Goal: Task Accomplishment & Management: Complete application form

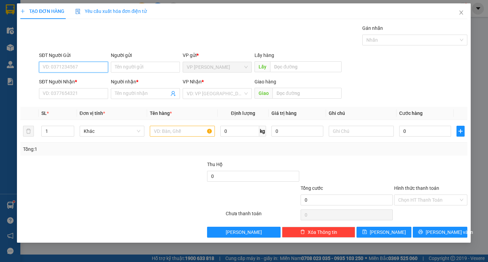
click at [78, 68] on input "SĐT Người Gửi" at bounding box center [73, 67] width 69 height 11
type input "0362473859"
click at [71, 100] on div "SĐT Người Nhận * VD: 0377654321" at bounding box center [73, 90] width 69 height 24
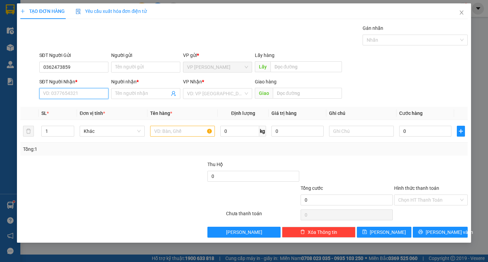
click at [71, 97] on input "SĐT Người Nhận *" at bounding box center [73, 93] width 69 height 11
click at [72, 69] on input "0362473859" at bounding box center [73, 67] width 69 height 11
click at [73, 94] on input "SĐT Người Nhận *" at bounding box center [73, 93] width 69 height 11
paste input "0362473859"
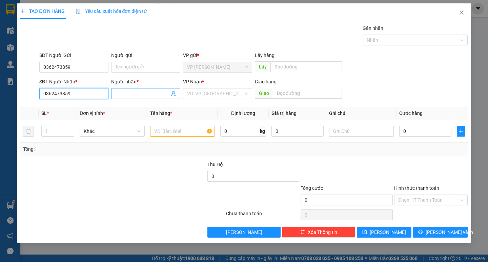
type input "0362473859"
click at [133, 92] on input "Người nhận *" at bounding box center [142, 93] width 54 height 7
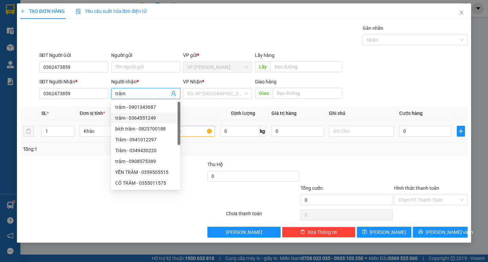
type input "trâm"
click at [204, 131] on input "text" at bounding box center [182, 131] width 65 height 11
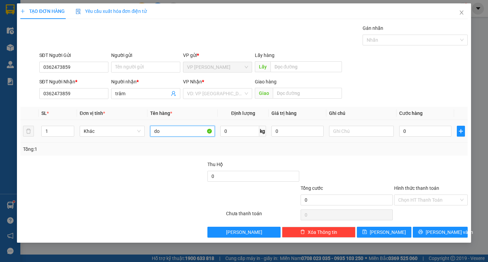
type input "d"
type input "đồ ăn"
click at [69, 129] on icon "up" at bounding box center [70, 129] width 2 height 2
type input "2"
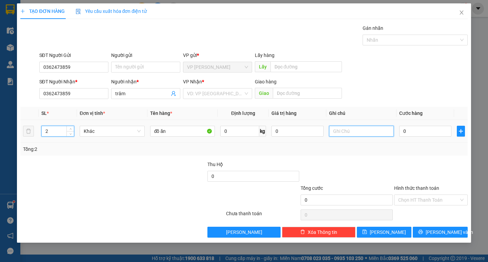
click at [336, 130] on input "text" at bounding box center [361, 131] width 65 height 11
type input "thung giấy+bị"
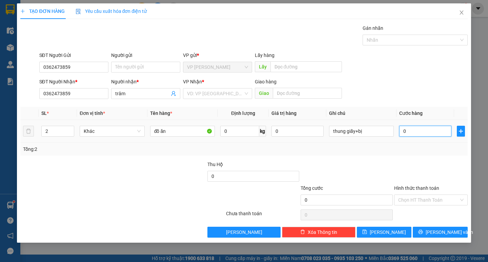
click at [434, 133] on input "0" at bounding box center [425, 131] width 52 height 11
type input "5"
type input "50"
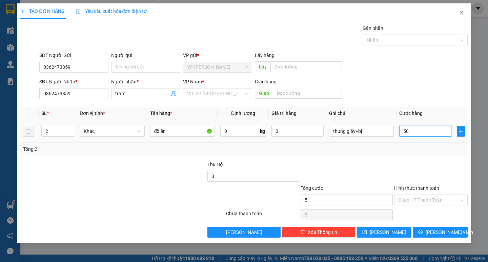
type input "50"
type input "500"
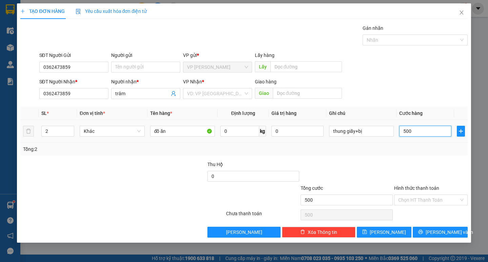
type input "5.000"
type input "50.000"
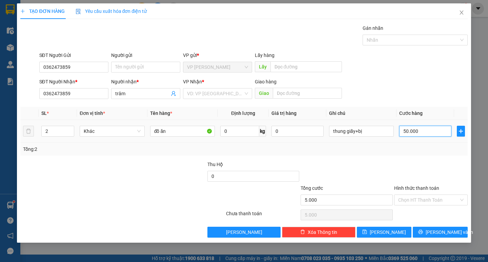
type input "50.000"
click at [430, 199] on input "Hình thức thanh toán" at bounding box center [428, 200] width 61 height 10
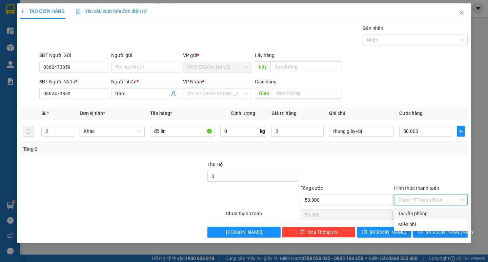
click at [429, 212] on div "Tại văn phòng" at bounding box center [430, 213] width 65 height 7
type input "0"
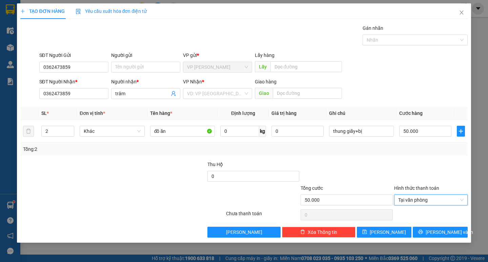
click at [382, 159] on div "Transit Pickup Surcharge Ids Transit Deliver Surcharge Ids Transit Deliver Surc…" at bounding box center [243, 130] width 447 height 213
click at [431, 228] on button "[PERSON_NAME] và In" at bounding box center [440, 232] width 55 height 11
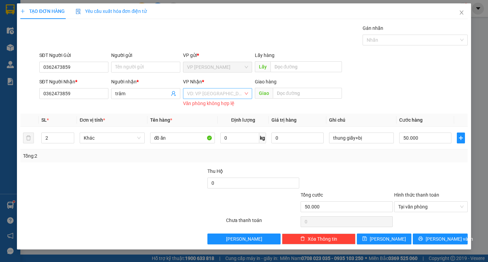
drag, startPoint x: 218, startPoint y: 94, endPoint x: 215, endPoint y: 97, distance: 4.6
click at [217, 96] on input "search" at bounding box center [215, 93] width 56 height 10
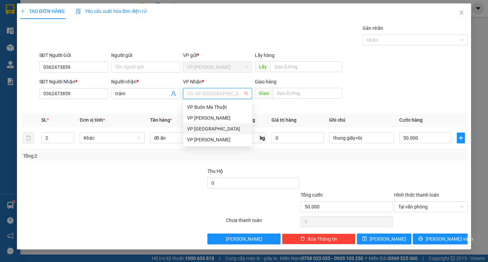
click at [201, 130] on div "VP [GEOGRAPHIC_DATA]" at bounding box center [217, 128] width 61 height 7
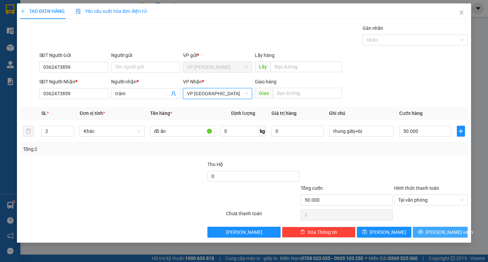
click at [436, 237] on div "TẠO ĐƠN HÀNG Yêu cầu xuất hóa đơn điện tử Transit Pickup Surcharge Ids Transit …" at bounding box center [244, 122] width 454 height 239
drag, startPoint x: 431, startPoint y: 237, endPoint x: 427, endPoint y: 228, distance: 9.8
click at [431, 236] on button "[PERSON_NAME] và In" at bounding box center [440, 232] width 55 height 11
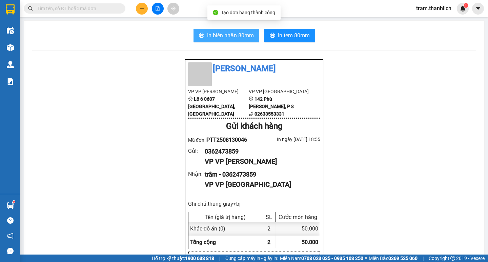
drag, startPoint x: 231, startPoint y: 46, endPoint x: 230, endPoint y: 42, distance: 5.0
click at [230, 41] on button "In biên nhận 80mm" at bounding box center [227, 36] width 66 height 14
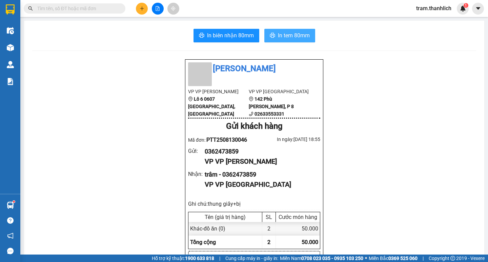
click at [287, 35] on span "In tem 80mm" at bounding box center [294, 35] width 32 height 8
click at [141, 8] on icon "plus" at bounding box center [142, 8] width 5 height 5
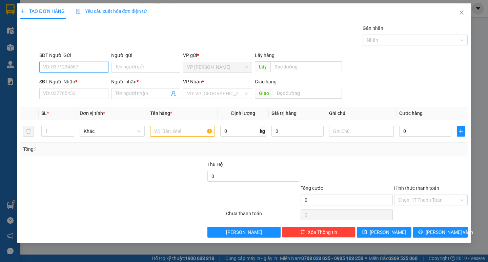
click at [77, 68] on input "SĐT Người Gửi" at bounding box center [73, 67] width 69 height 11
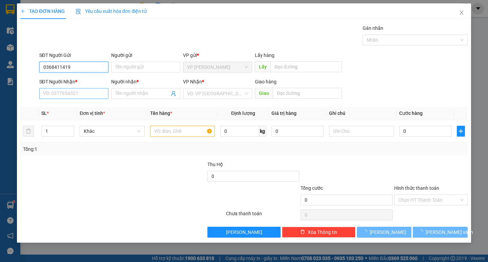
type input "0368411419"
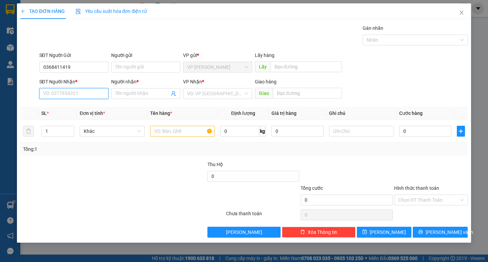
click at [69, 93] on input "SĐT Người Nhận *" at bounding box center [73, 93] width 69 height 11
click at [67, 67] on input "0368411419" at bounding box center [73, 67] width 69 height 11
click at [77, 91] on input "SĐT Người Nhận *" at bounding box center [73, 93] width 69 height 11
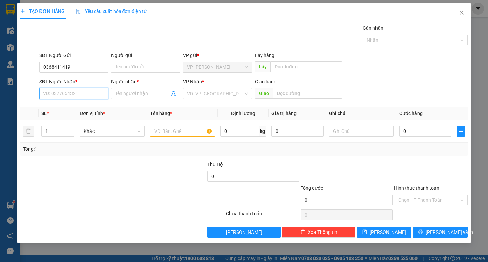
paste input "0368411419"
type input "0368411419"
click at [125, 90] on input "Người nhận *" at bounding box center [142, 93] width 54 height 7
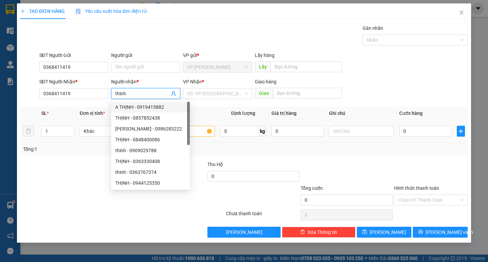
type input "thinh"
click at [206, 132] on input "text" at bounding box center [182, 131] width 65 height 11
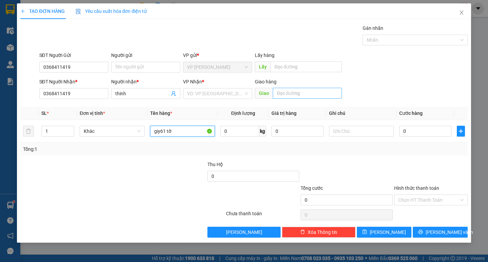
type input "giy61 tờ"
click at [305, 98] on input "text" at bounding box center [307, 93] width 69 height 11
type input "49/2 [PERSON_NAME][DEMOGRAPHIC_DATA]"
click at [414, 133] on input "0" at bounding box center [425, 131] width 52 height 11
type input "5"
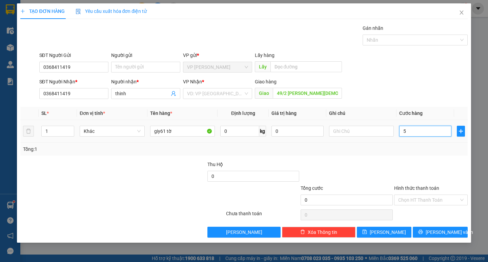
type input "5"
type input "50"
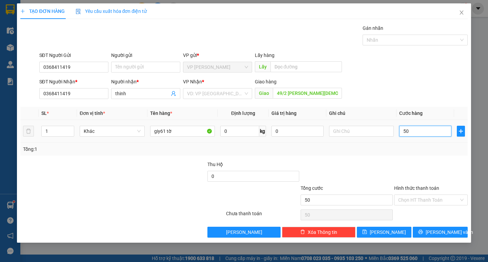
type input "500"
type input "5.000"
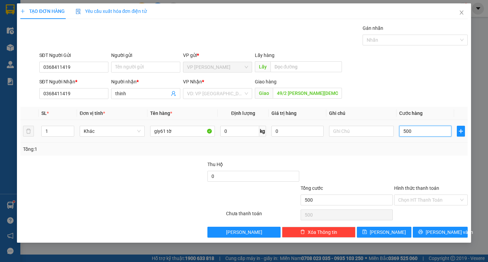
type input "5.000"
type input "50.000"
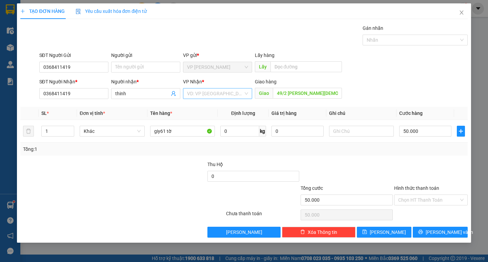
click at [203, 95] on input "search" at bounding box center [215, 93] width 56 height 10
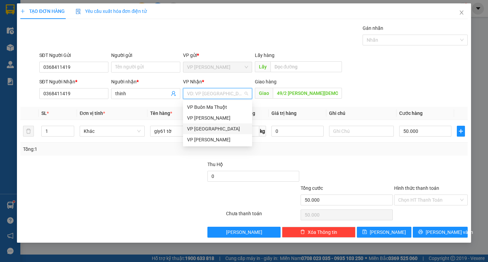
click at [205, 126] on div "VP [GEOGRAPHIC_DATA]" at bounding box center [217, 128] width 61 height 7
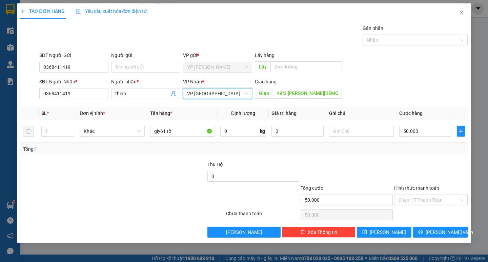
click at [440, 222] on div "Transit Pickup Surcharge Ids Transit Deliver Surcharge Ids Transit Deliver Surc…" at bounding box center [243, 130] width 447 height 213
click at [435, 205] on div "Chọn HT Thanh Toán" at bounding box center [431, 200] width 74 height 11
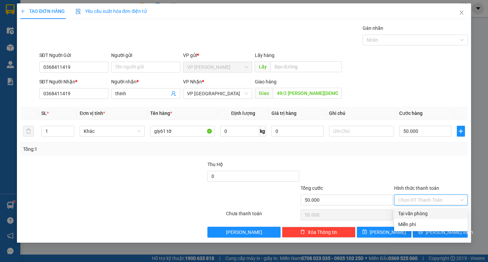
click at [434, 212] on div "Tại văn phòng" at bounding box center [430, 213] width 65 height 7
type input "0"
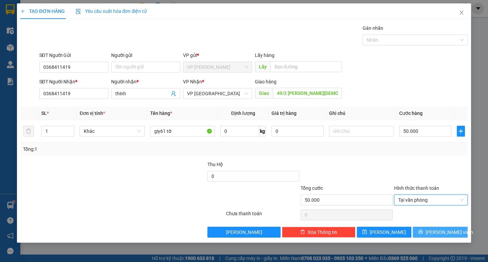
click at [436, 228] on button "[PERSON_NAME] và In" at bounding box center [440, 232] width 55 height 11
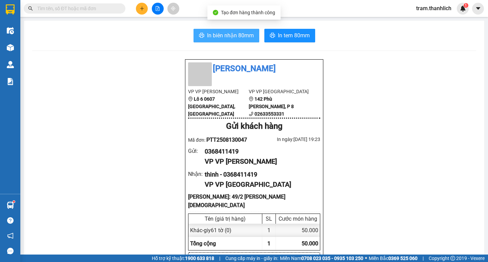
click at [245, 40] on button "In biên nhận 80mm" at bounding box center [227, 36] width 66 height 14
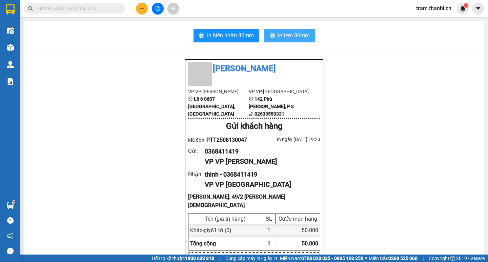
click at [288, 31] on button "In tem 80mm" at bounding box center [289, 36] width 51 height 14
click at [92, 6] on input "text" at bounding box center [77, 8] width 80 height 7
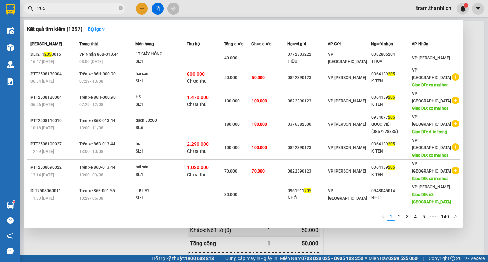
type input "205"
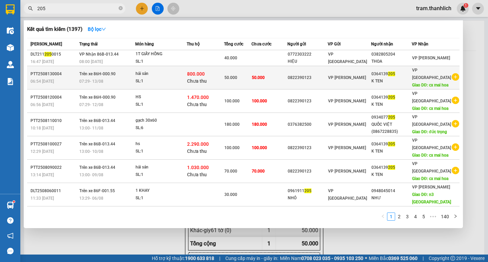
click at [265, 80] on span "50.000" at bounding box center [258, 77] width 13 height 5
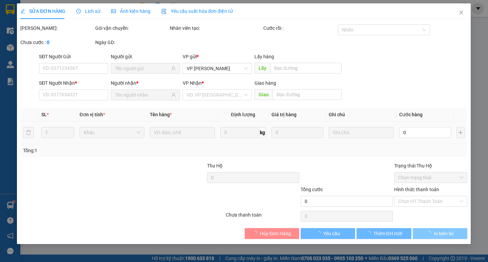
type input "0822390123"
type input "0364139205"
type input "cx mai hoa"
type input "800.000"
type input "50.000"
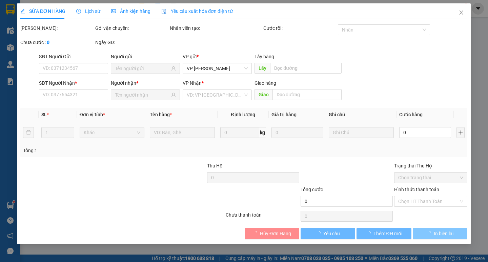
type input "50.000"
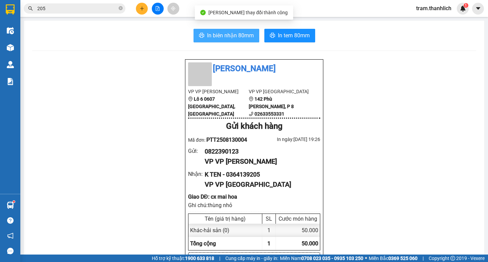
click at [220, 41] on button "In biên nhận 80mm" at bounding box center [227, 36] width 66 height 14
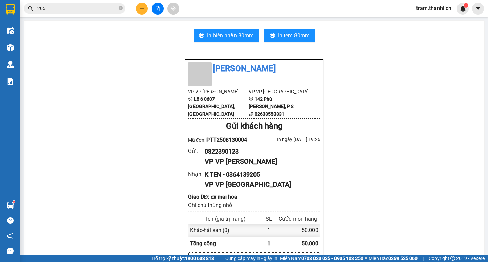
click at [144, 9] on icon "plus" at bounding box center [142, 8] width 5 height 5
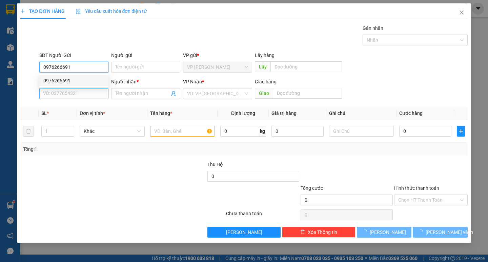
type input "0976266691"
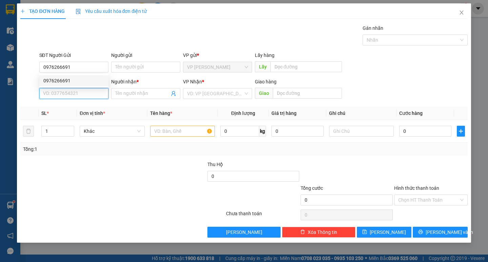
click at [95, 89] on input "SĐT Người Nhận *" at bounding box center [73, 93] width 69 height 11
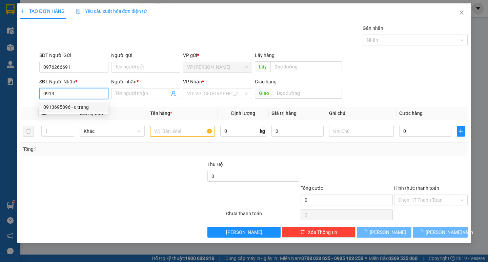
type input "0913489109"
type input "chị [PERSON_NAME]"
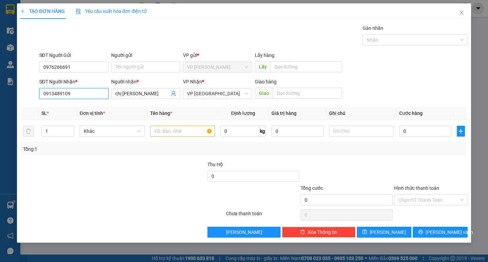
click at [77, 92] on input "0913489109" at bounding box center [73, 93] width 69 height 11
type input "0913699864"
click at [73, 107] on div "0913699864 - ." at bounding box center [73, 106] width 61 height 7
type input "."
type input "0913699864"
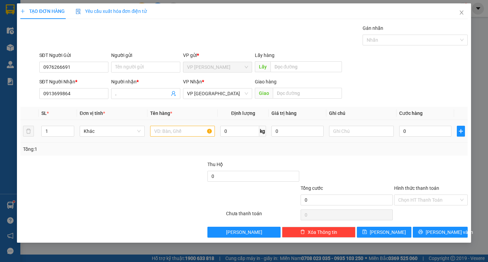
click at [74, 126] on div "1" at bounding box center [57, 131] width 33 height 14
click at [72, 127] on span "Increase Value" at bounding box center [69, 129] width 7 height 6
type input "4"
click at [72, 127] on span "Increase Value" at bounding box center [69, 129] width 7 height 6
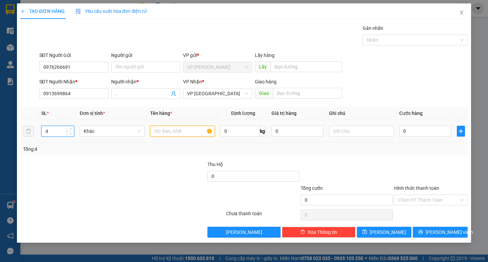
click at [208, 133] on input "text" at bounding box center [182, 131] width 65 height 11
type input "h"
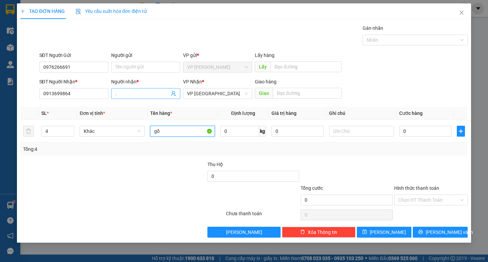
type input "gổ"
click at [149, 96] on input "." at bounding box center [142, 93] width 54 height 7
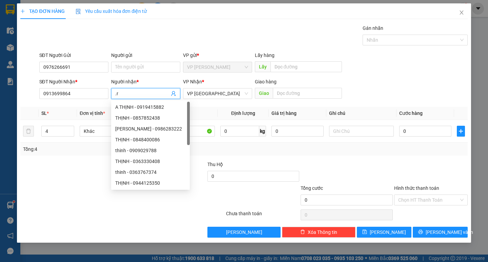
type input "."
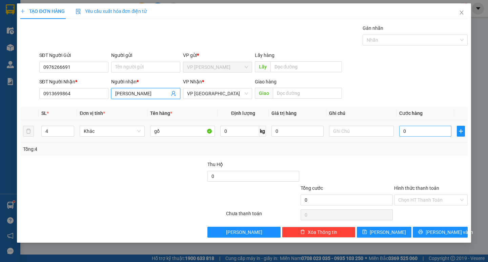
type input "[PERSON_NAME]"
click at [406, 131] on input "0" at bounding box center [425, 131] width 52 height 11
type input "2"
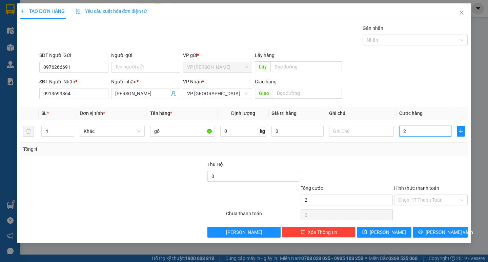
type input "22"
type input "220"
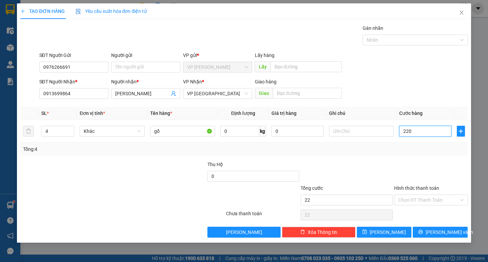
type input "220"
type input "2.200"
type input "22.000"
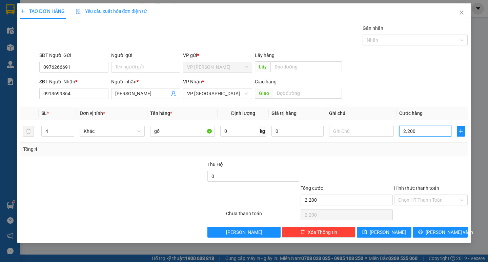
type input "22.000"
type input "220.000"
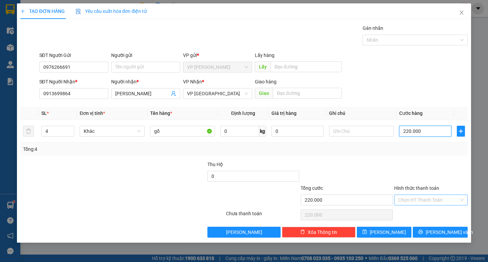
type input "220.000"
click at [417, 197] on input "Hình thức thanh toán" at bounding box center [428, 200] width 61 height 10
click at [417, 209] on div "Tại văn phòng" at bounding box center [431, 213] width 74 height 11
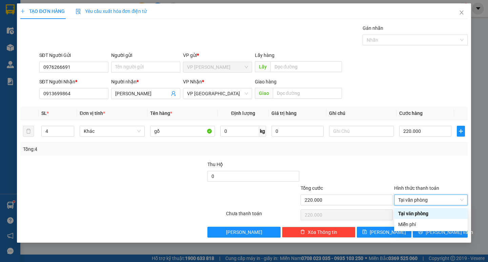
type input "0"
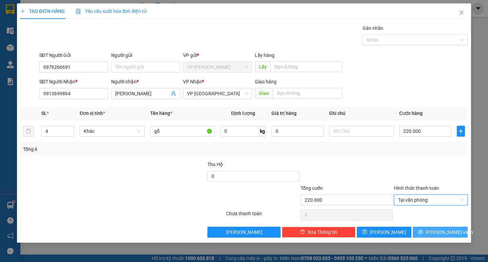
click at [434, 227] on button "[PERSON_NAME] và In" at bounding box center [440, 232] width 55 height 11
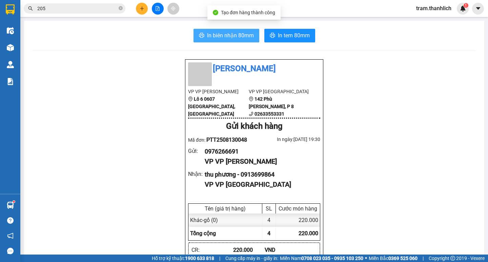
click at [212, 40] on button "In biên nhận 80mm" at bounding box center [227, 36] width 66 height 14
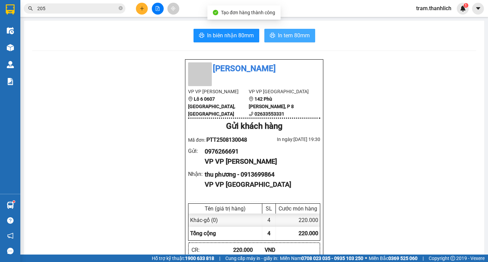
click at [284, 41] on button "In tem 80mm" at bounding box center [289, 36] width 51 height 14
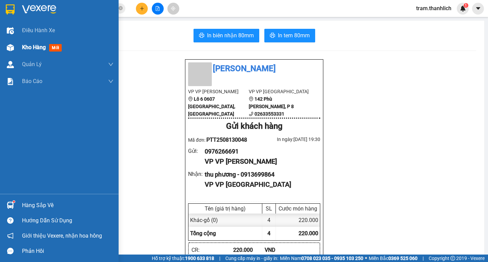
click at [24, 50] on span "Kho hàng" at bounding box center [34, 47] width 24 height 6
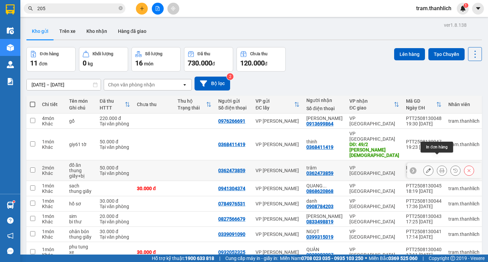
click at [437, 165] on button at bounding box center [441, 171] width 9 height 12
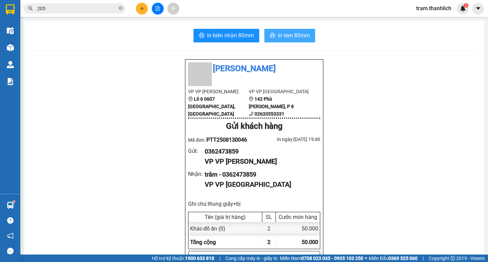
click at [278, 38] on span "In tem 80mm" at bounding box center [294, 35] width 32 height 8
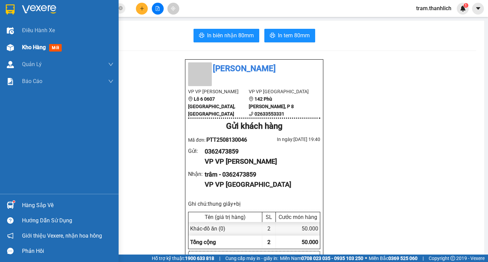
click at [33, 42] on div "Kho hàng mới" at bounding box center [68, 47] width 92 height 17
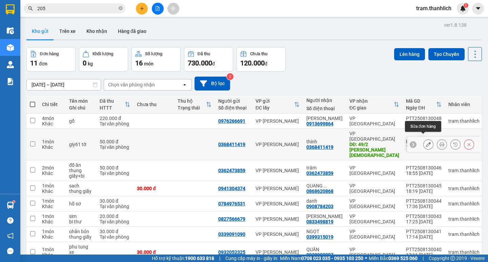
click at [426, 142] on icon at bounding box center [428, 144] width 5 height 5
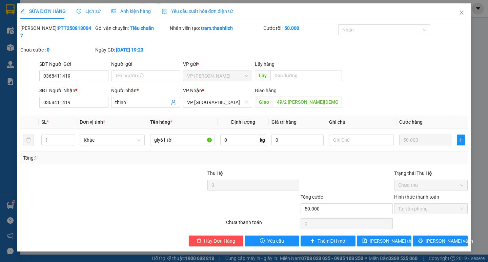
type input "0368411419"
type input "49/2 [PERSON_NAME][DEMOGRAPHIC_DATA]"
type input "50.000"
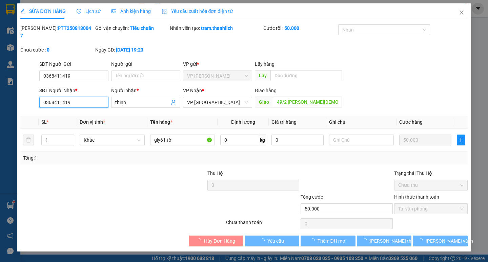
click at [87, 97] on input "0368411419" at bounding box center [73, 102] width 69 height 11
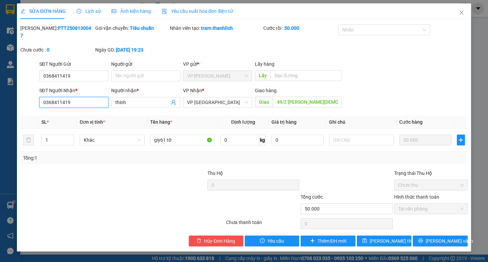
click at [87, 97] on input "0368411419" at bounding box center [73, 102] width 69 height 11
type input "0986402666"
click at [365, 236] on button "[PERSON_NAME] thay đổi" at bounding box center [384, 241] width 55 height 11
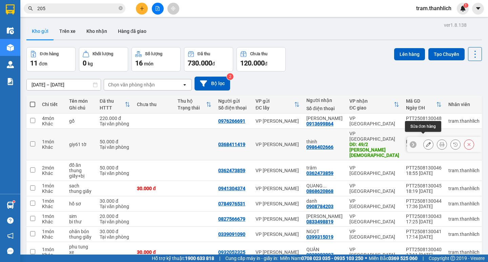
click at [426, 142] on icon at bounding box center [428, 144] width 5 height 5
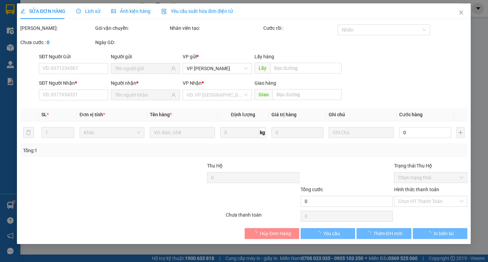
type input "0368411419"
type input "0986402666"
type input "49/2 [PERSON_NAME][DEMOGRAPHIC_DATA]"
type input "50.000"
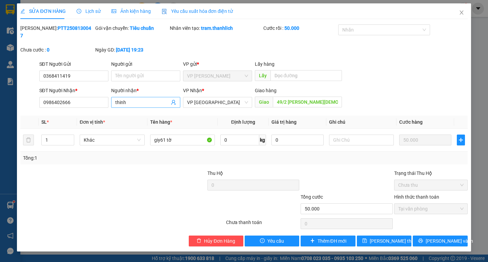
click at [135, 99] on span "thinh" at bounding box center [145, 102] width 69 height 11
type input "t"
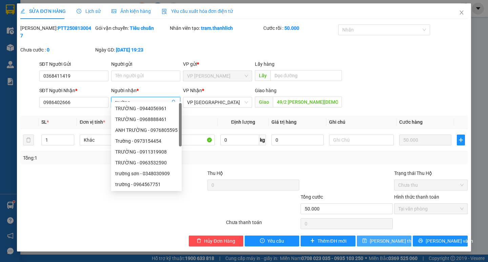
type input "trường"
click at [381, 237] on span "[PERSON_NAME] thay đổi" at bounding box center [397, 240] width 54 height 7
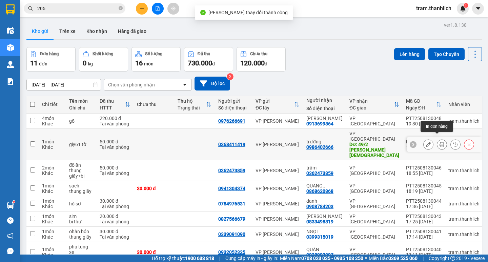
click at [440, 142] on icon at bounding box center [442, 144] width 5 height 5
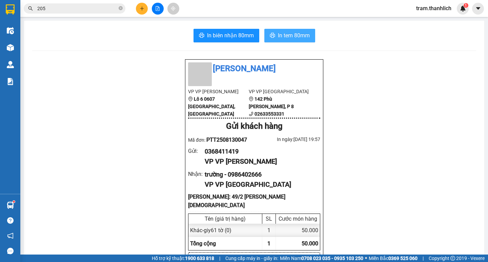
click at [287, 37] on span "In tem 80mm" at bounding box center [294, 35] width 32 height 8
drag, startPoint x: 23, startPoint y: 45, endPoint x: 16, endPoint y: 43, distance: 8.0
click at [18, 44] on section "Kết quả tìm kiếm ( 1397 ) Bộ lọc Mã ĐH Trạng thái Món hàng Thu hộ Tổng cước Chư…" at bounding box center [244, 131] width 488 height 262
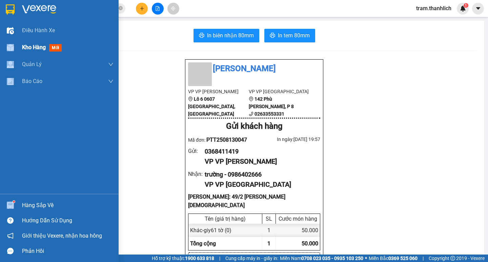
click at [42, 48] on span "Kho hàng" at bounding box center [34, 47] width 24 height 6
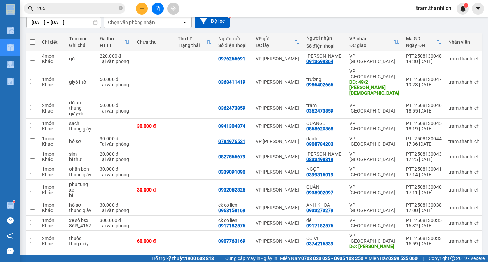
scroll to position [65, 0]
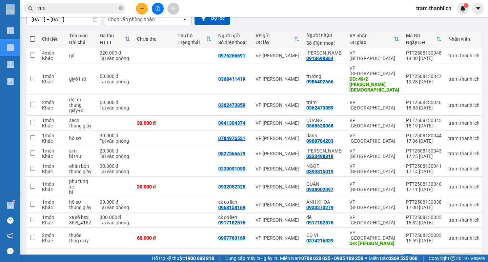
click at [141, 10] on icon "plus" at bounding box center [142, 8] width 5 height 5
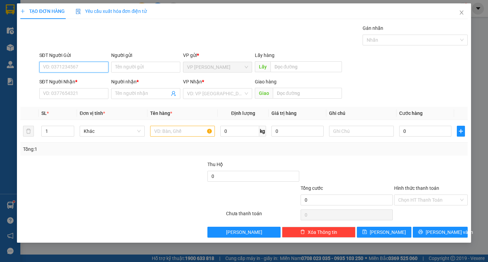
click at [74, 67] on input "SĐT Người Gửi" at bounding box center [73, 67] width 69 height 11
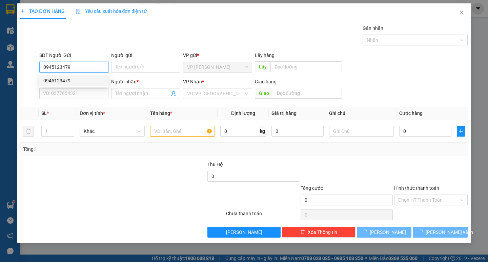
type input "0945123479"
click at [75, 100] on div "SĐT Người Nhận * VD: 0377654321" at bounding box center [73, 90] width 69 height 24
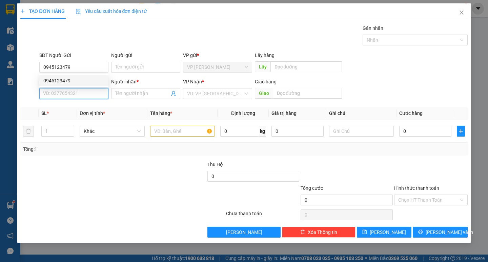
click at [77, 95] on input "SĐT Người Nhận *" at bounding box center [73, 93] width 69 height 11
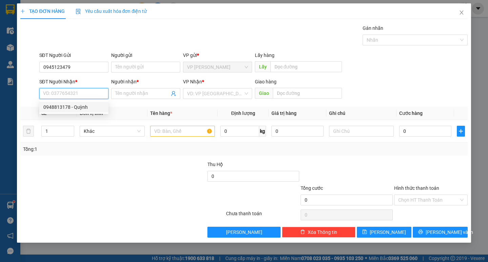
click at [75, 105] on div "0948813178 - Quỳnh" at bounding box center [73, 106] width 61 height 7
type input "0948813178"
type input "Quỳnh"
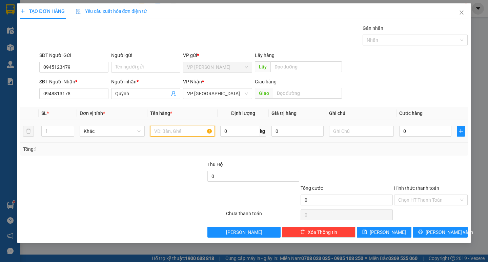
click at [199, 134] on input "text" at bounding box center [182, 131] width 65 height 11
type input "bếp ga"
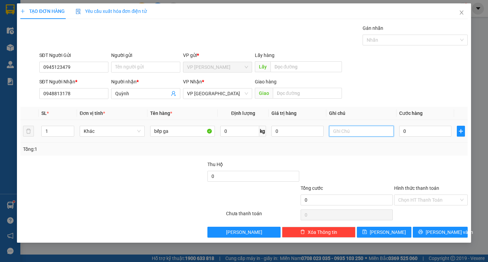
click at [346, 129] on input "text" at bounding box center [361, 131] width 65 height 11
type input "bi mau vàng"
click at [409, 130] on input "0" at bounding box center [425, 131] width 52 height 11
type input "4"
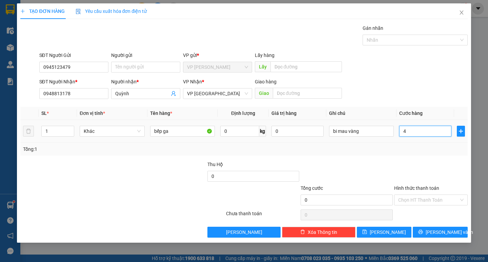
type input "4"
type input "40"
type input "400"
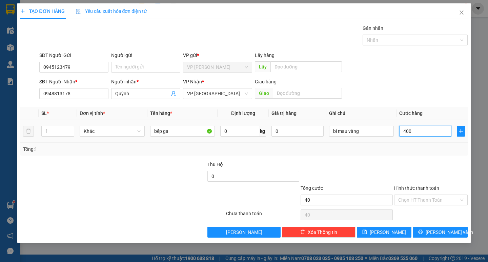
type input "400"
type input "4.000"
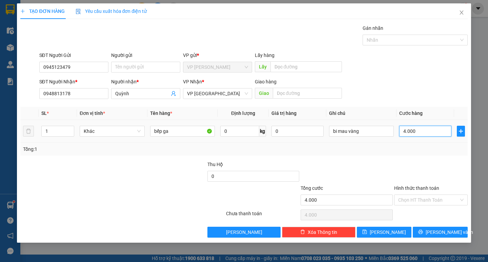
type input "40.000"
drag, startPoint x: 413, startPoint y: 197, endPoint x: 413, endPoint y: 204, distance: 7.2
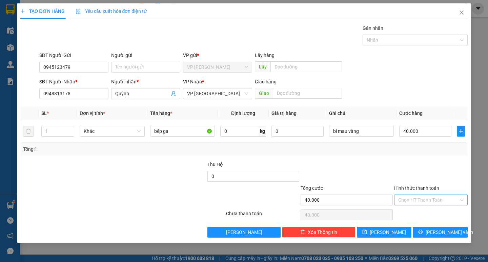
click at [413, 198] on input "Hình thức thanh toán" at bounding box center [428, 200] width 61 height 10
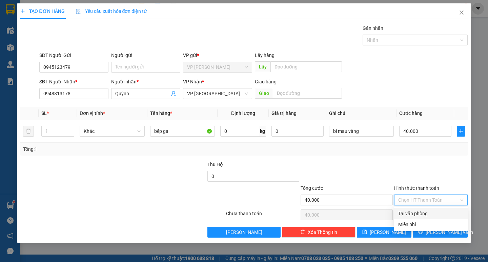
drag, startPoint x: 415, startPoint y: 213, endPoint x: 423, endPoint y: 224, distance: 13.8
click at [416, 214] on div "Tại văn phòng" at bounding box center [430, 213] width 65 height 7
type input "0"
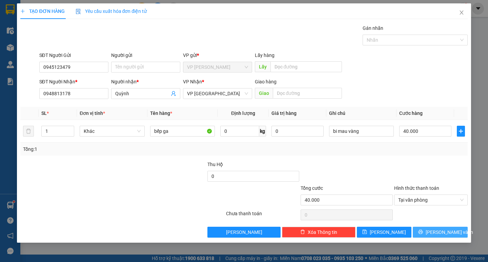
click at [423, 232] on icon "printer" at bounding box center [420, 232] width 5 height 5
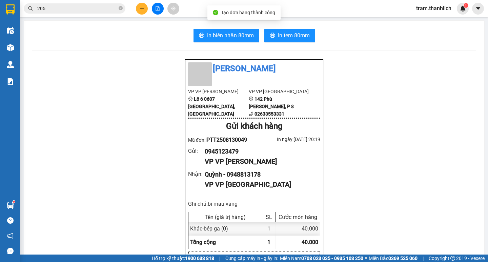
click at [217, 36] on span "In biên nhận 80mm" at bounding box center [230, 35] width 47 height 8
click at [285, 36] on span "In tem 80mm" at bounding box center [294, 35] width 32 height 8
